Goal: Transaction & Acquisition: Purchase product/service

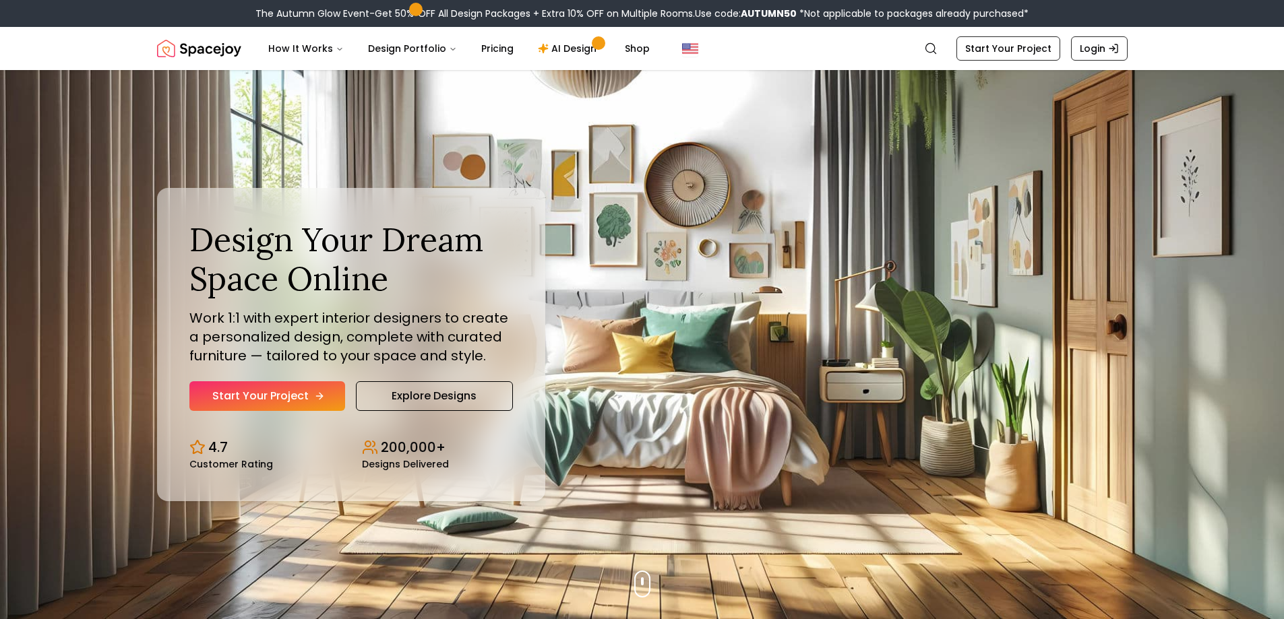
click at [324, 392] on link "Start Your Project" at bounding box center [267, 396] width 156 height 30
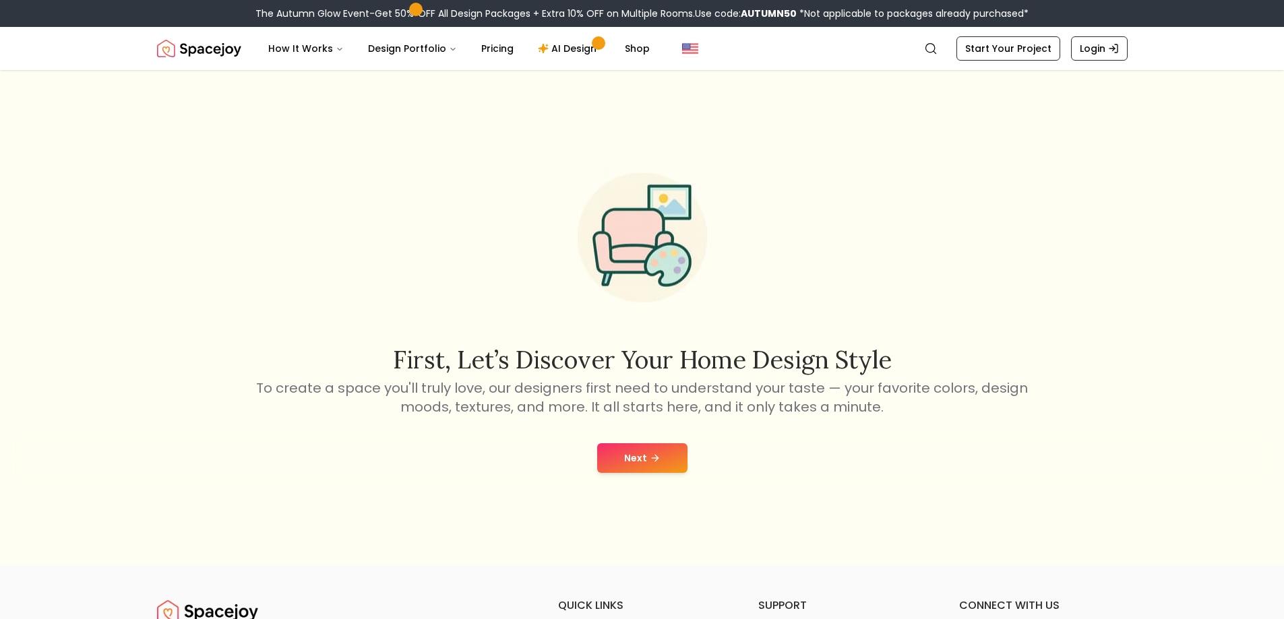
click at [643, 458] on button "Next" at bounding box center [642, 458] width 90 height 30
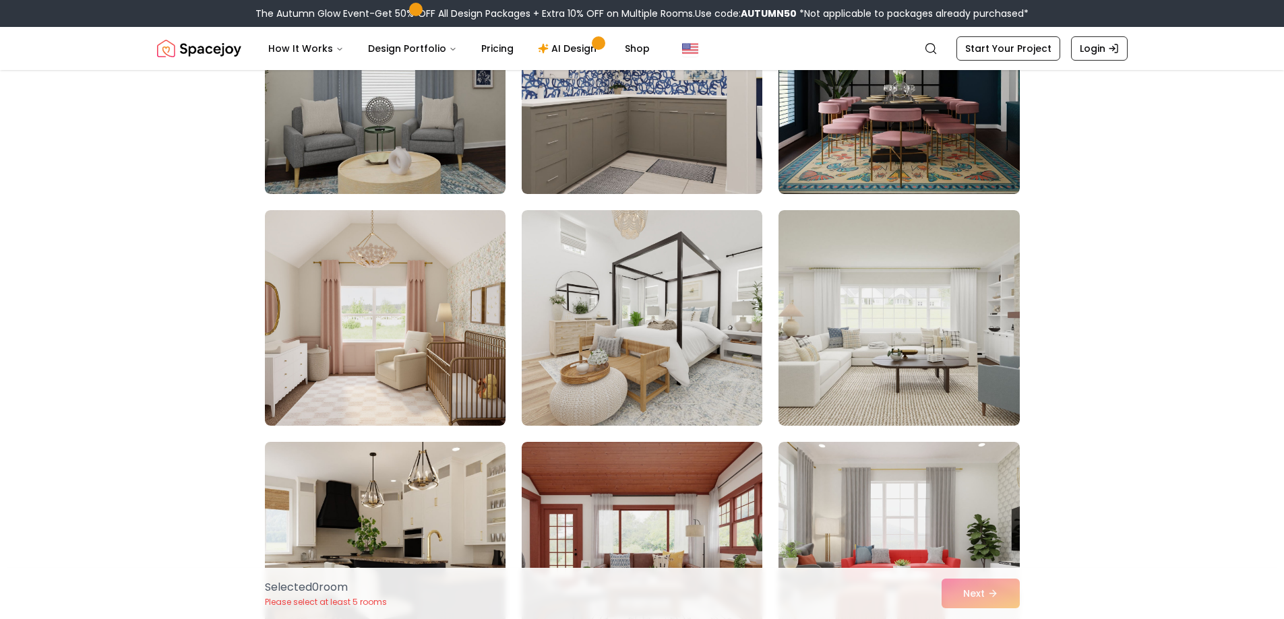
scroll to position [4043, 0]
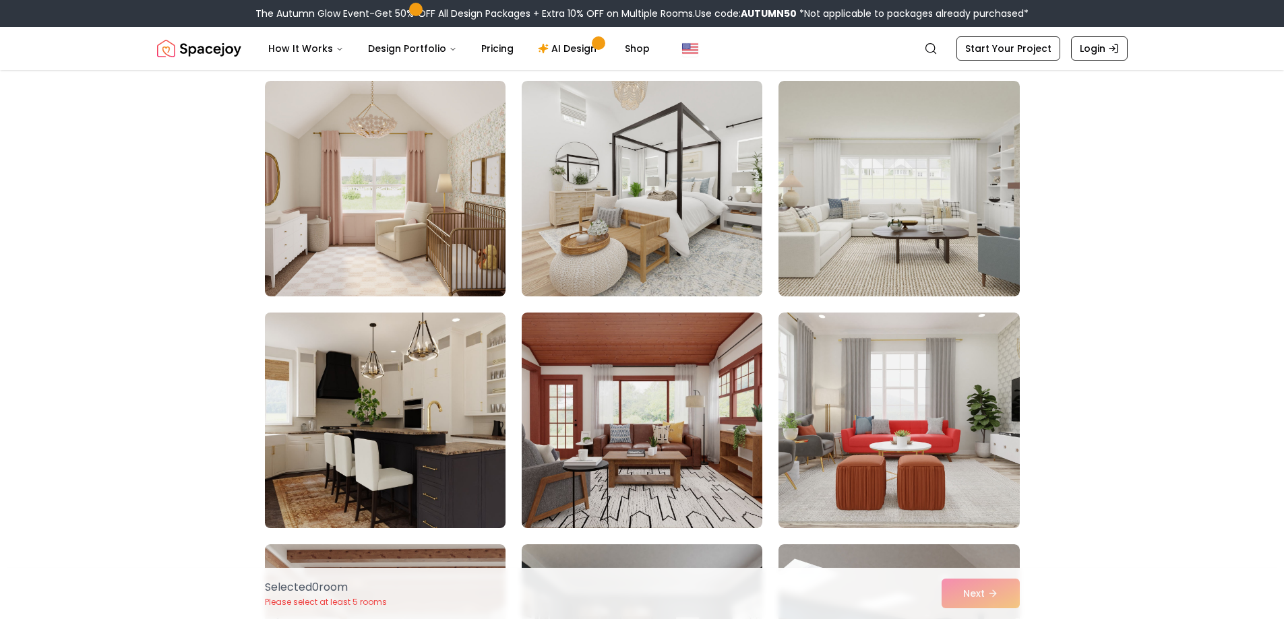
click at [404, 431] on img at bounding box center [385, 420] width 253 height 226
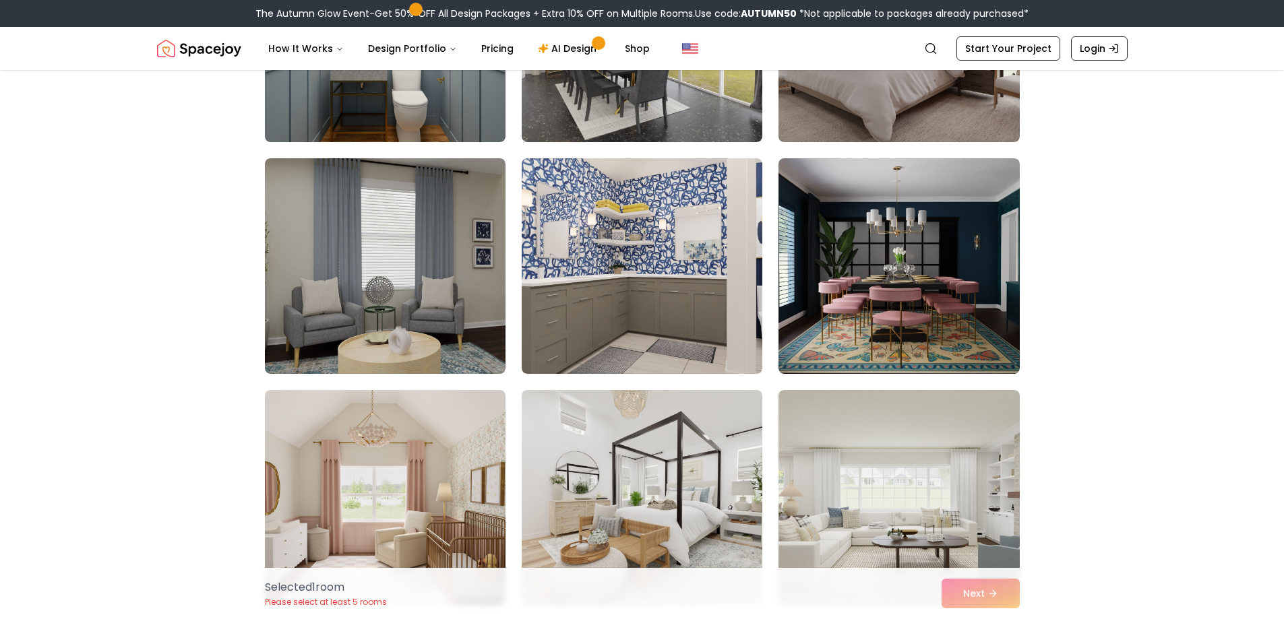
scroll to position [3572, 0]
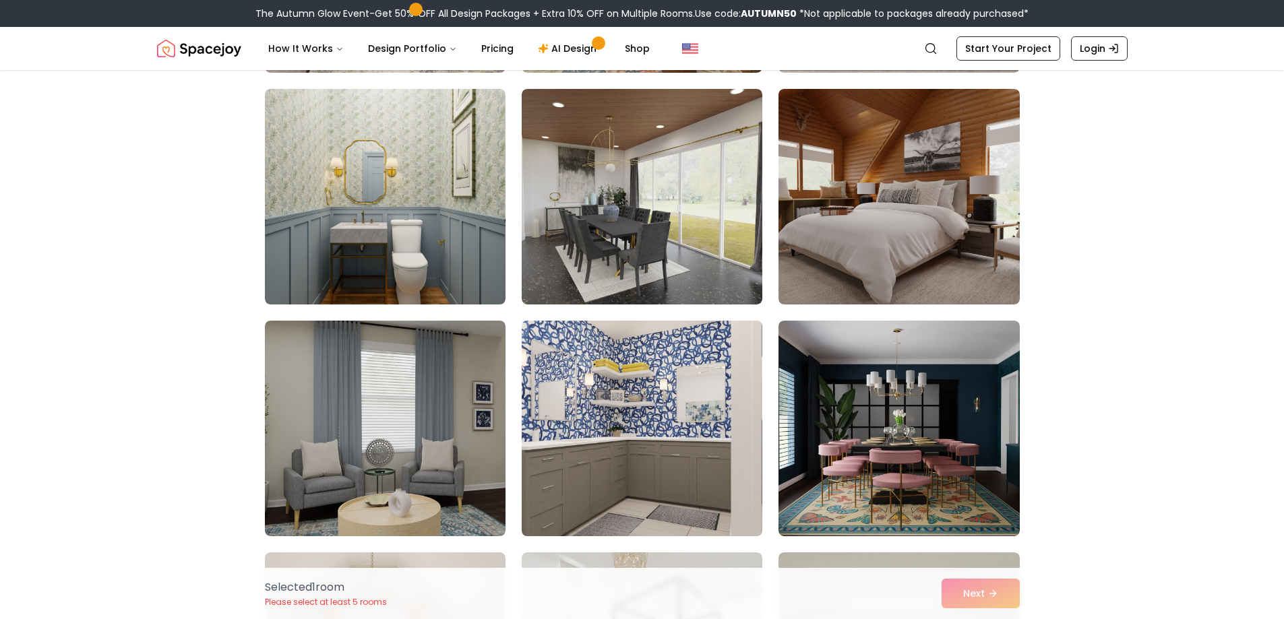
click at [706, 423] on img at bounding box center [642, 428] width 253 height 226
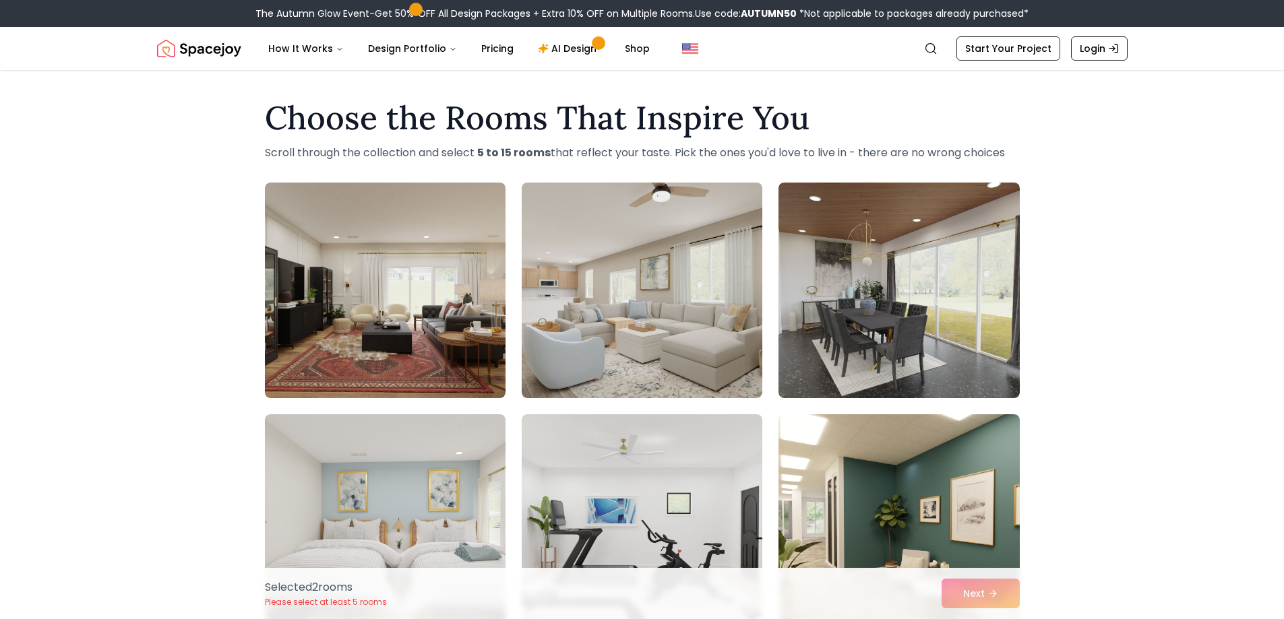
scroll to position [0, 0]
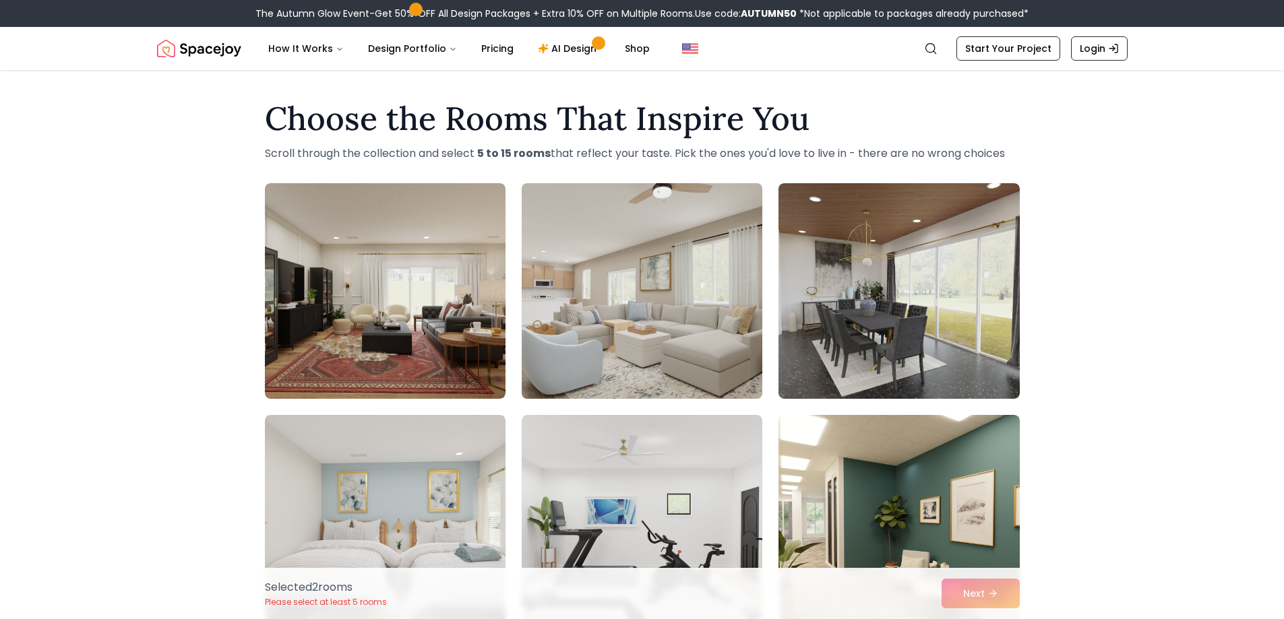
click at [660, 294] on img at bounding box center [642, 291] width 253 height 226
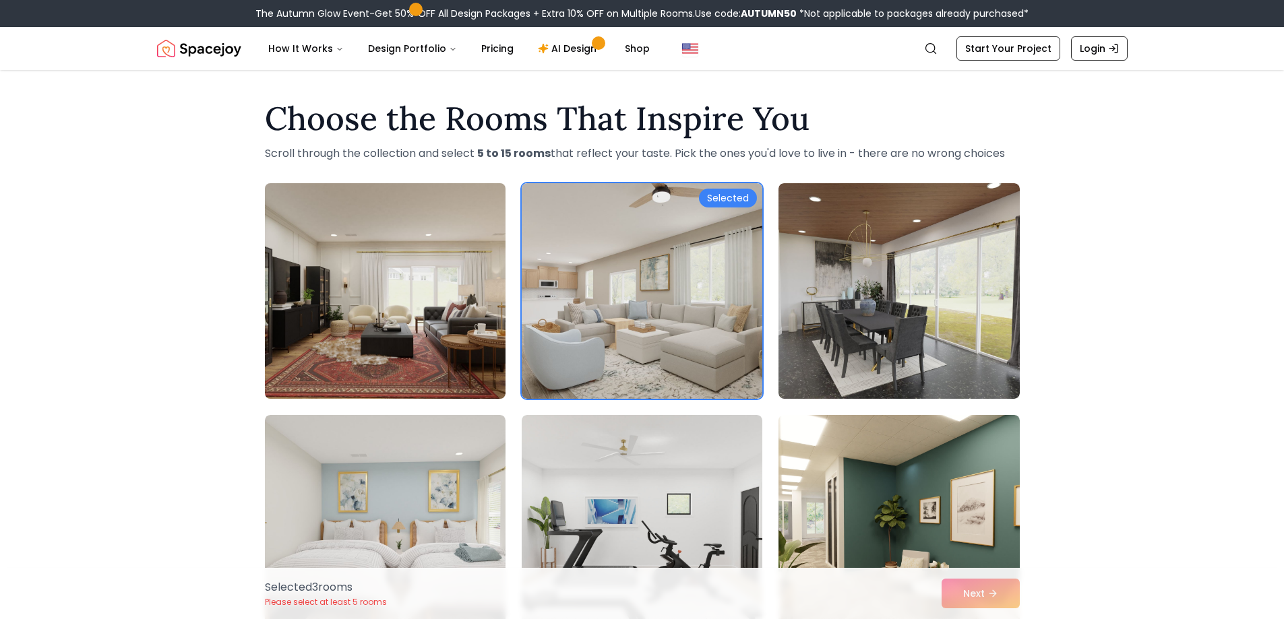
click at [477, 271] on img at bounding box center [385, 291] width 253 height 226
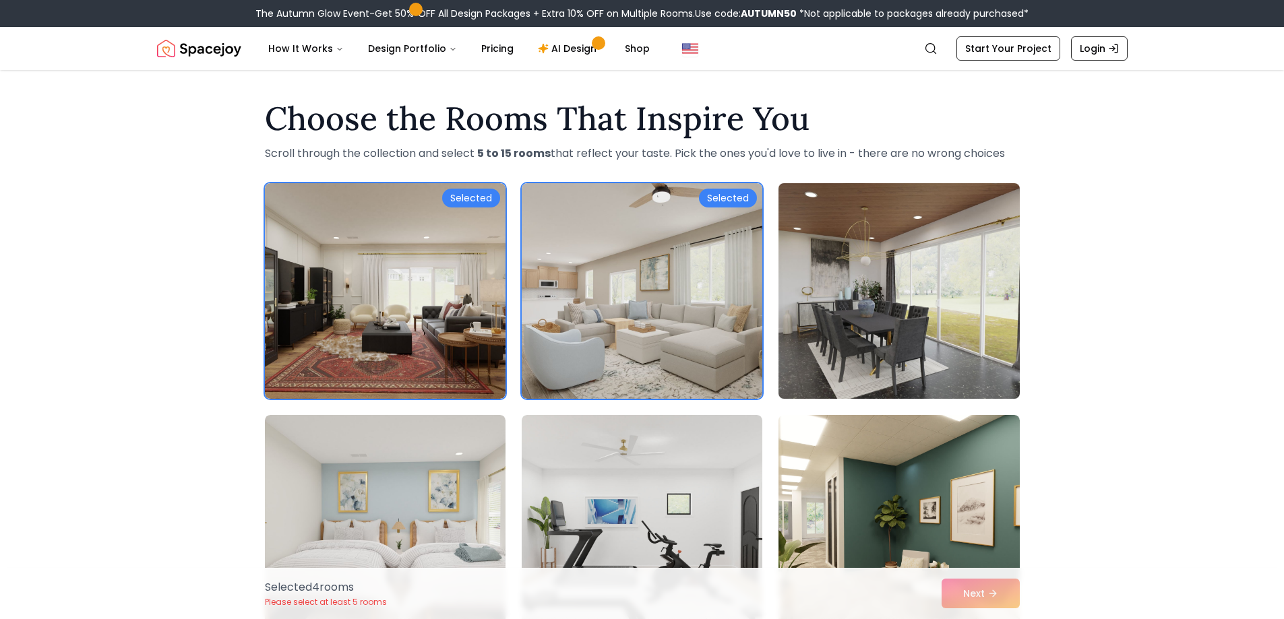
click at [786, 332] on img at bounding box center [898, 291] width 253 height 226
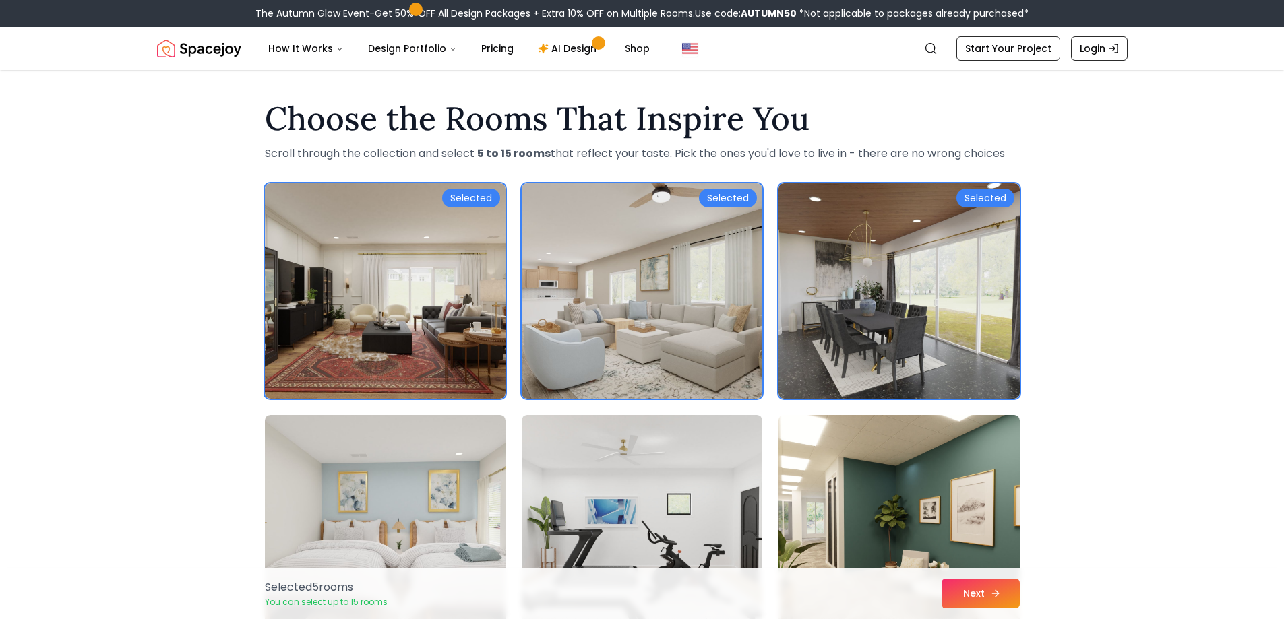
click at [943, 602] on button "Next" at bounding box center [980, 594] width 78 height 30
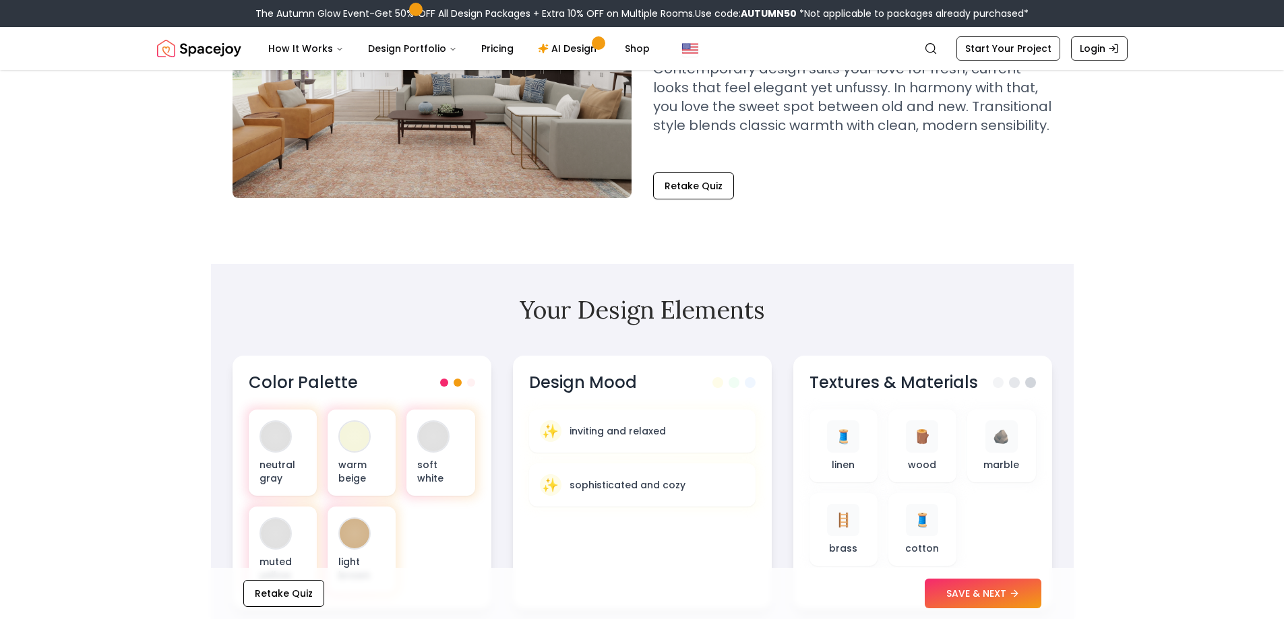
scroll to position [270, 0]
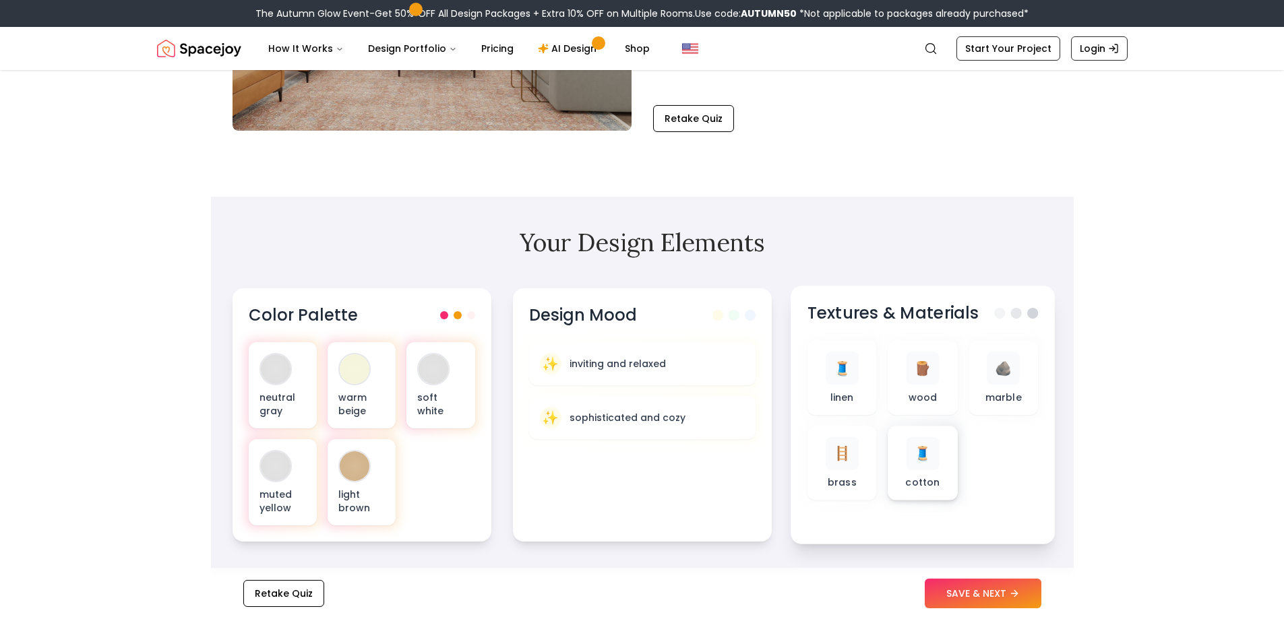
click at [914, 476] on p "cotton" at bounding box center [922, 482] width 34 height 13
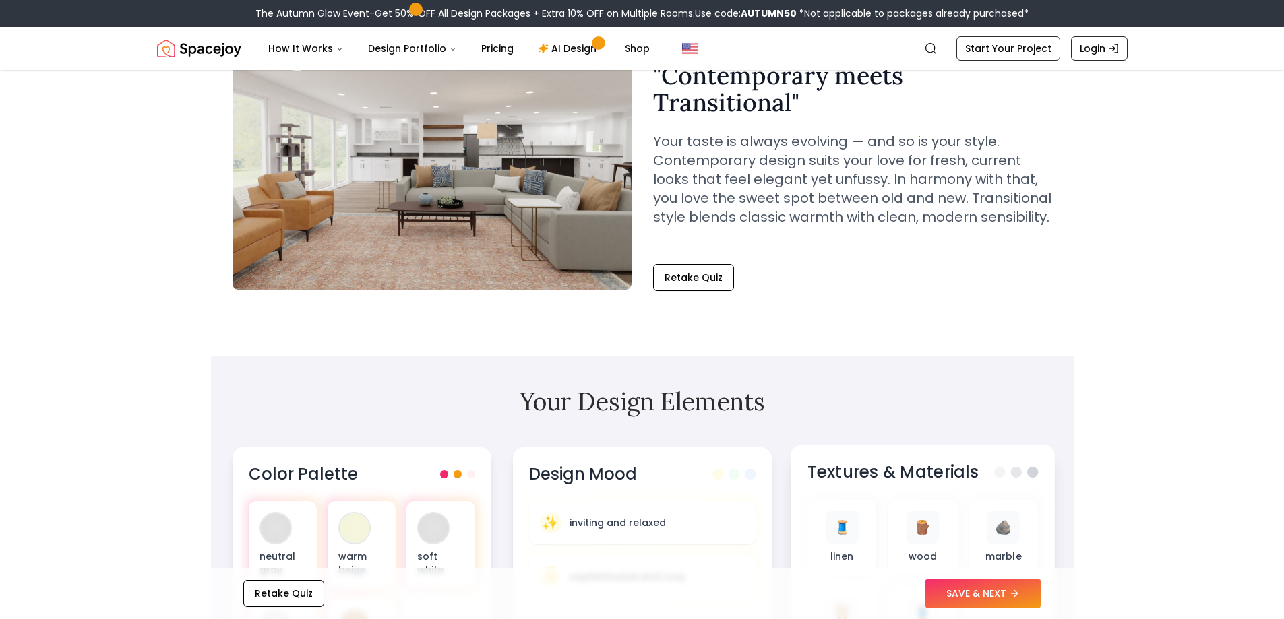
scroll to position [135, 0]
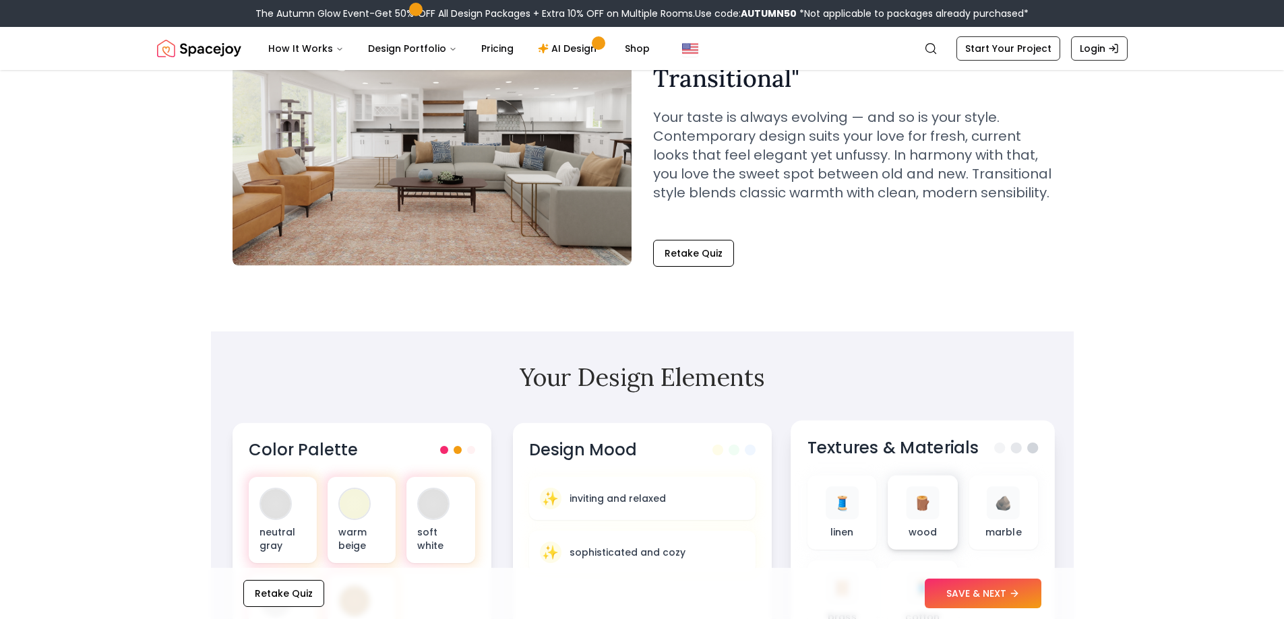
click at [929, 520] on div "🪵 wood" at bounding box center [922, 513] width 48 height 53
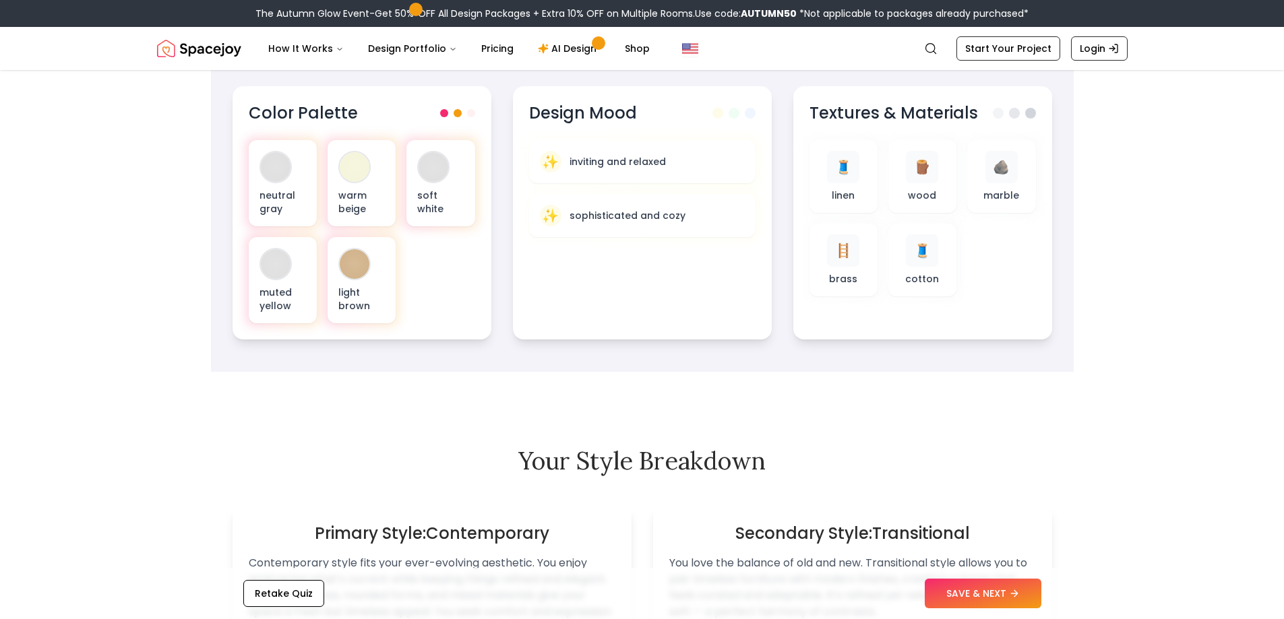
scroll to position [404, 0]
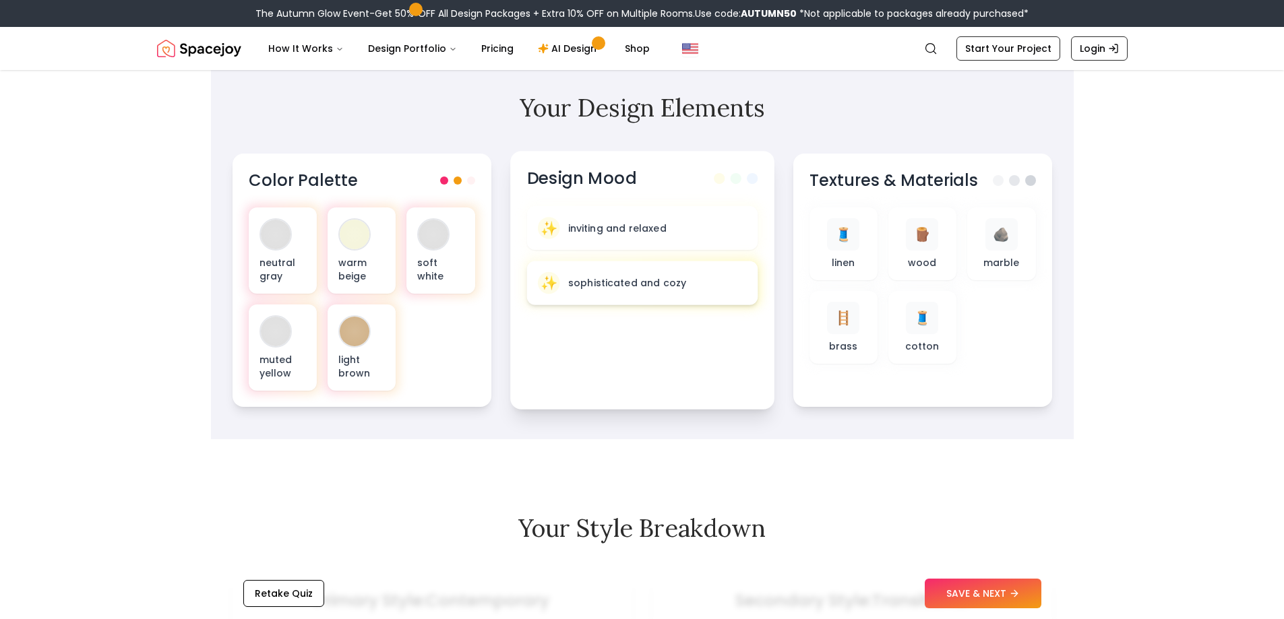
click at [718, 297] on div "✨ sophisticated and cozy" at bounding box center [641, 283] width 231 height 44
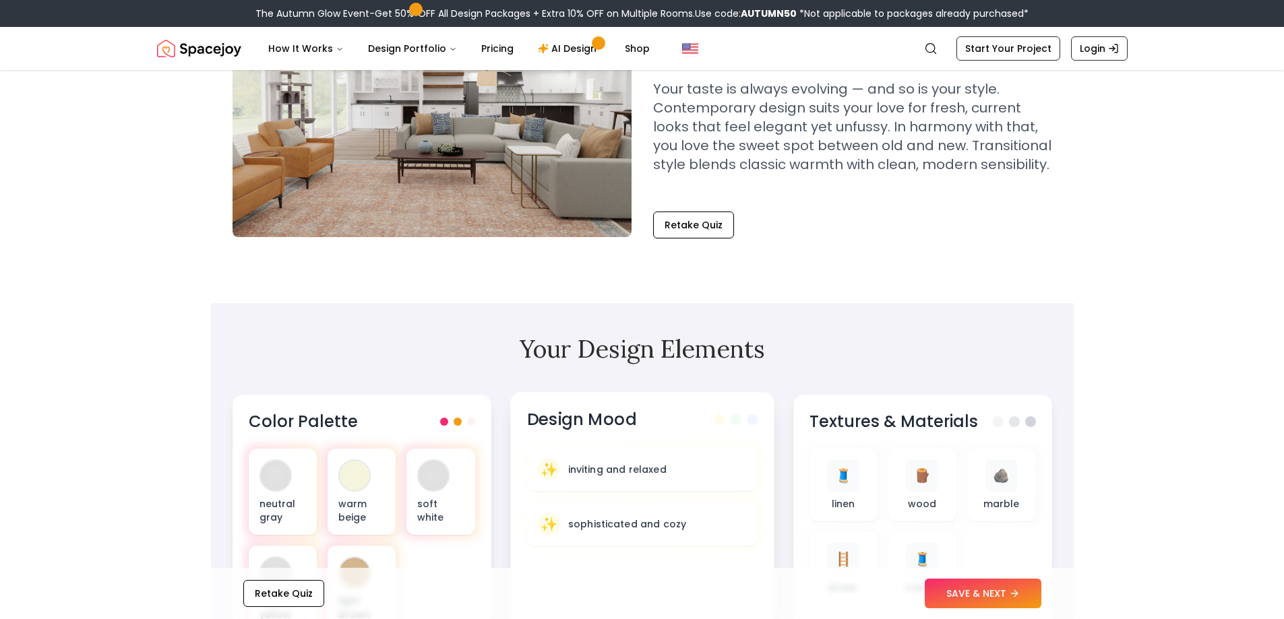
scroll to position [337, 0]
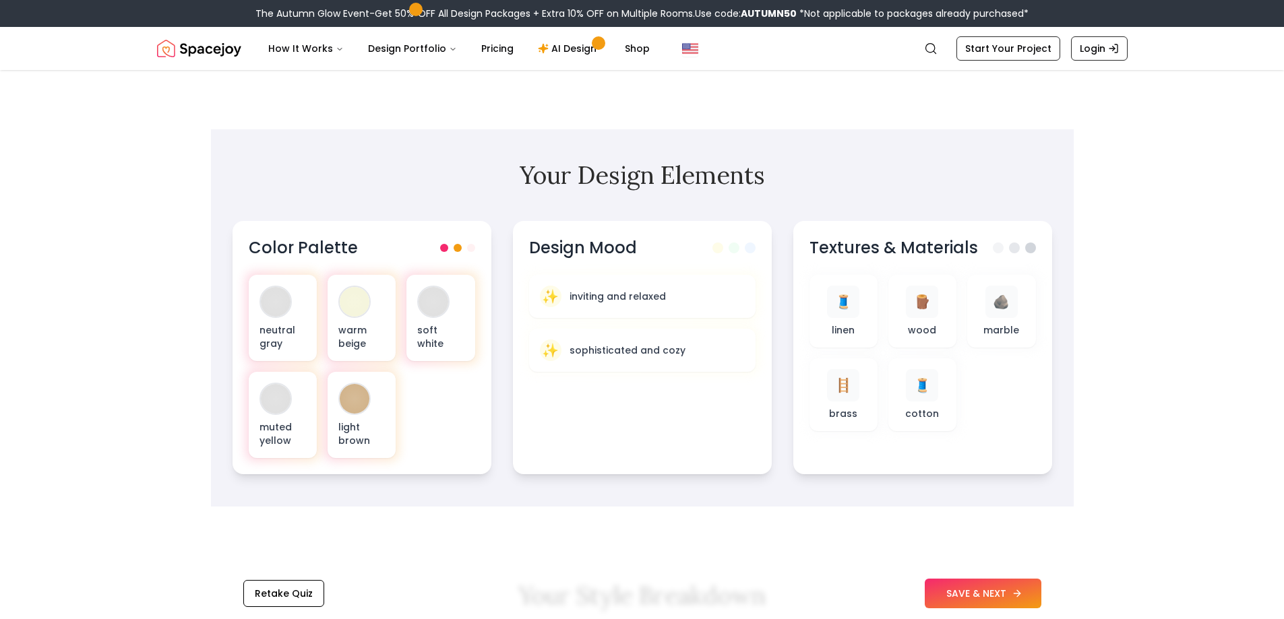
click at [945, 596] on button "SAVE & NEXT" at bounding box center [983, 594] width 117 height 30
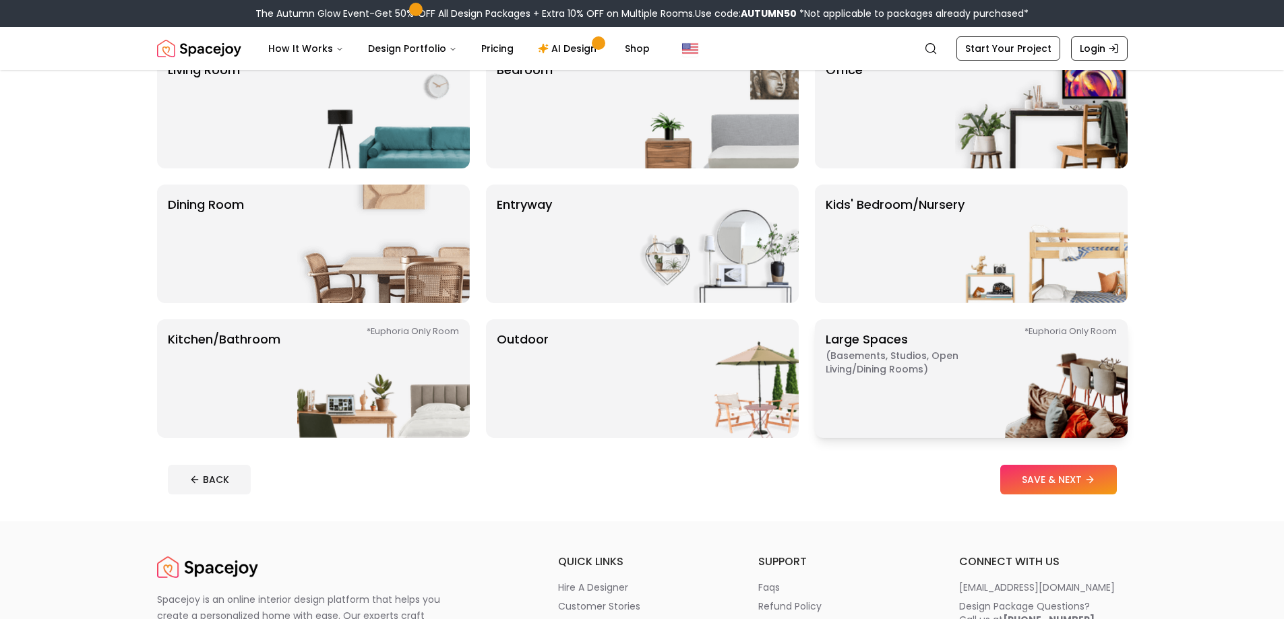
scroll to position [135, 0]
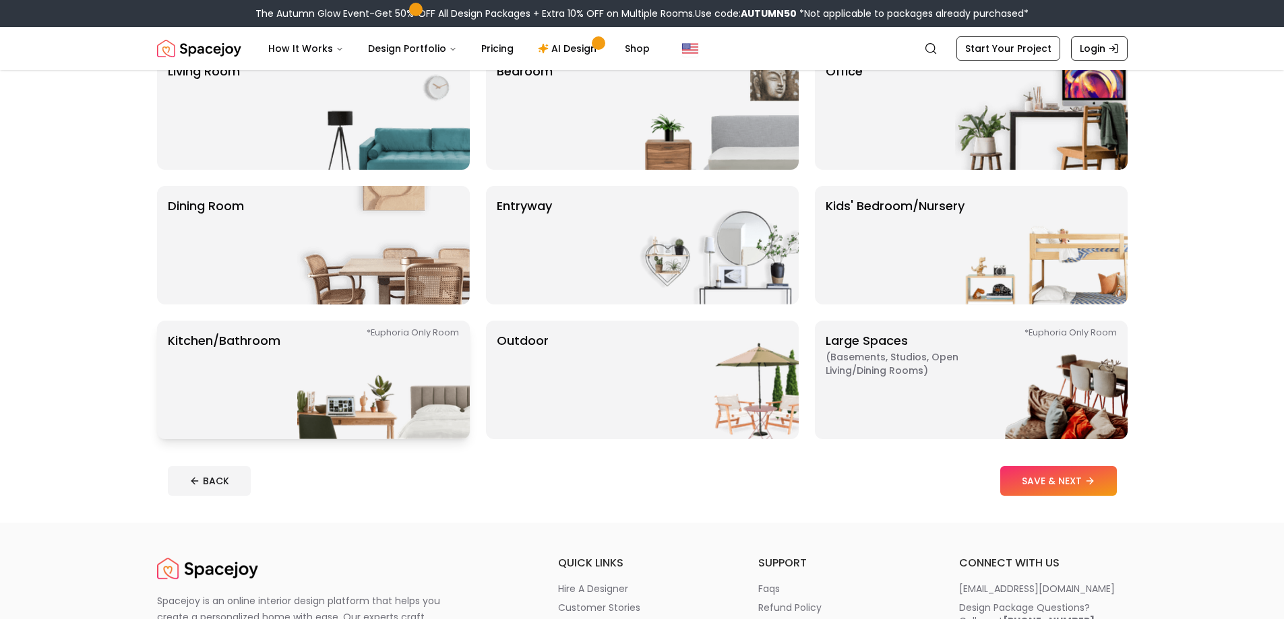
click at [347, 398] on img at bounding box center [383, 380] width 173 height 119
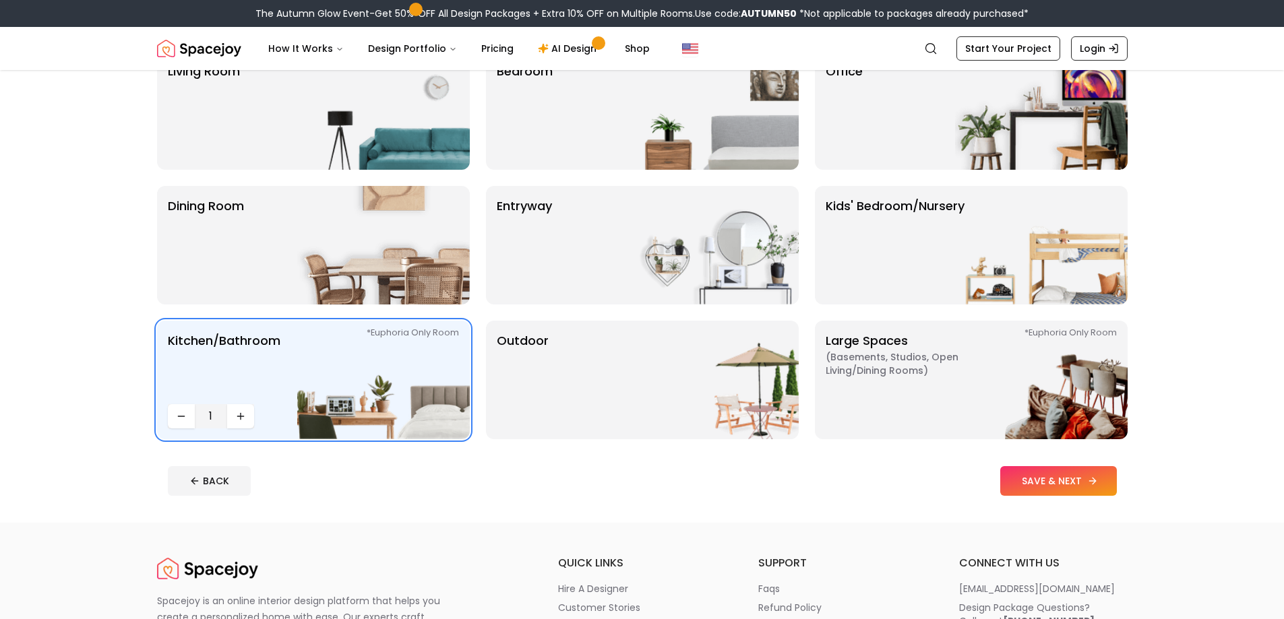
click at [1054, 493] on button "SAVE & NEXT" at bounding box center [1058, 481] width 117 height 30
